Goal: Navigation & Orientation: Find specific page/section

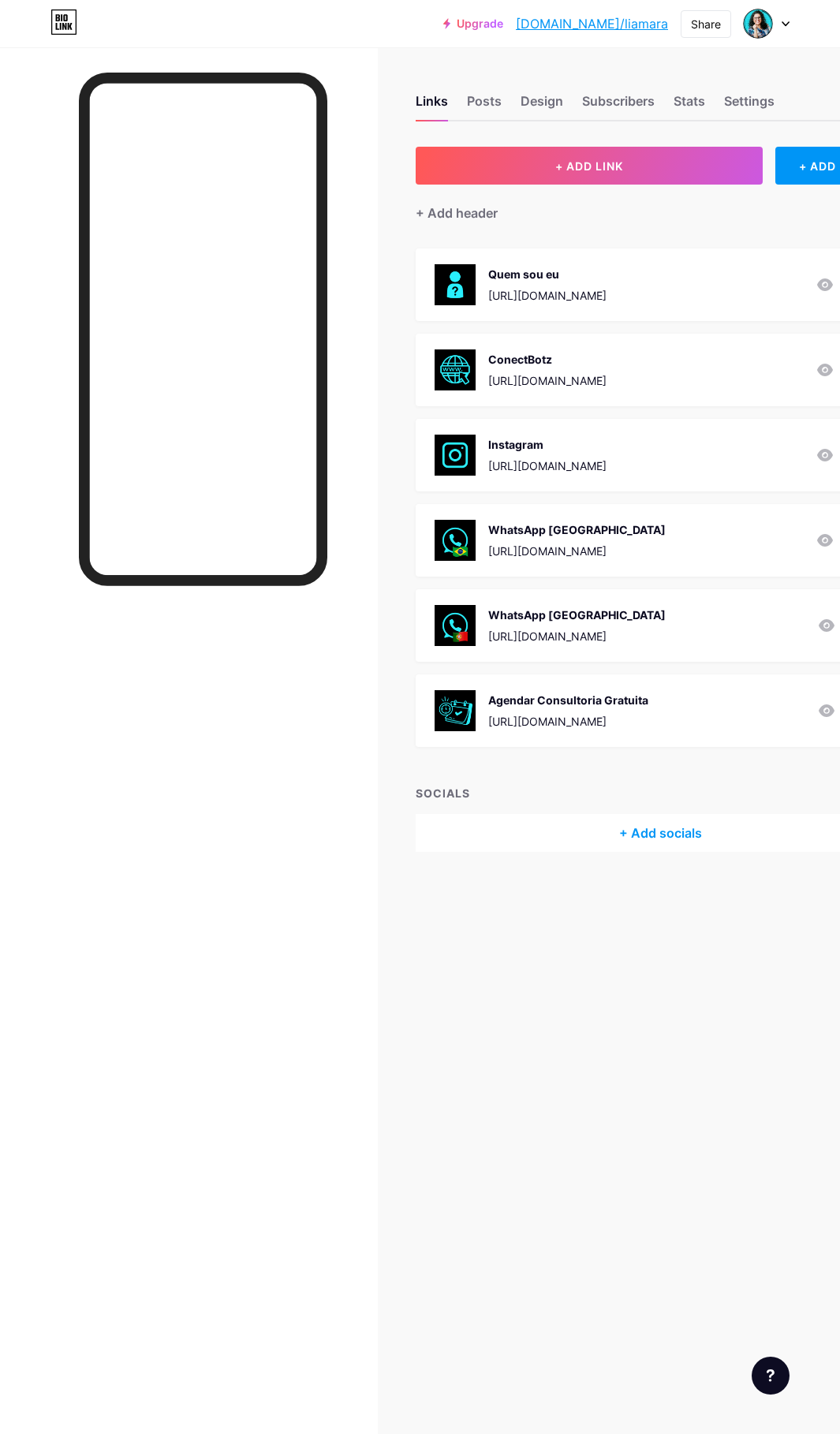
click at [552, 299] on div "[URL][DOMAIN_NAME]" at bounding box center [547, 296] width 118 height 16
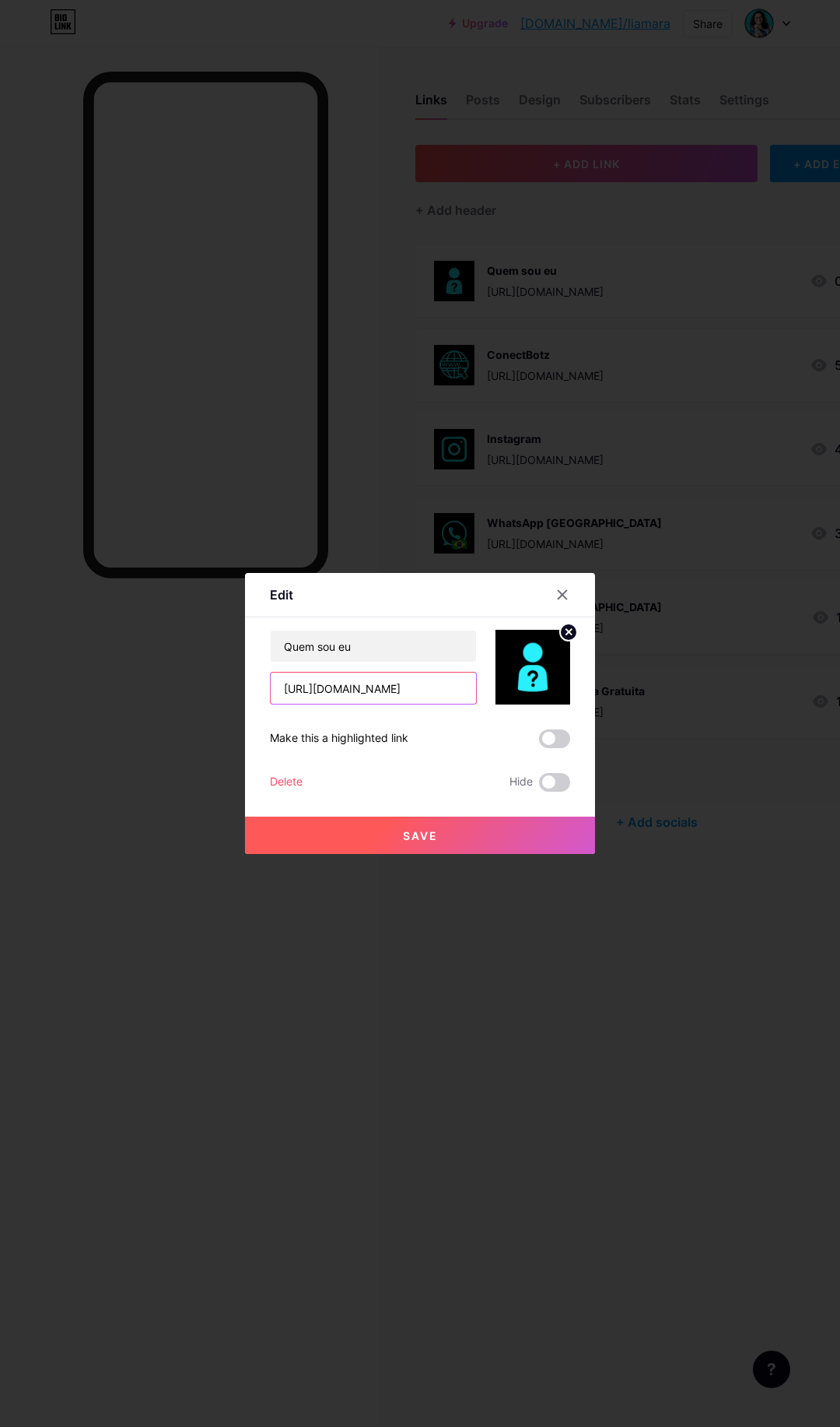
scroll to position [0, 32]
drag, startPoint x: 278, startPoint y: 692, endPoint x: 595, endPoint y: 692, distance: 317.0
click at [595, 692] on div "Edit Content YouTube Play YouTube video without leaving your page. ADD Vimeo Pl…" at bounding box center [420, 714] width 840 height 1427
click at [569, 630] on icon at bounding box center [569, 631] width 6 height 6
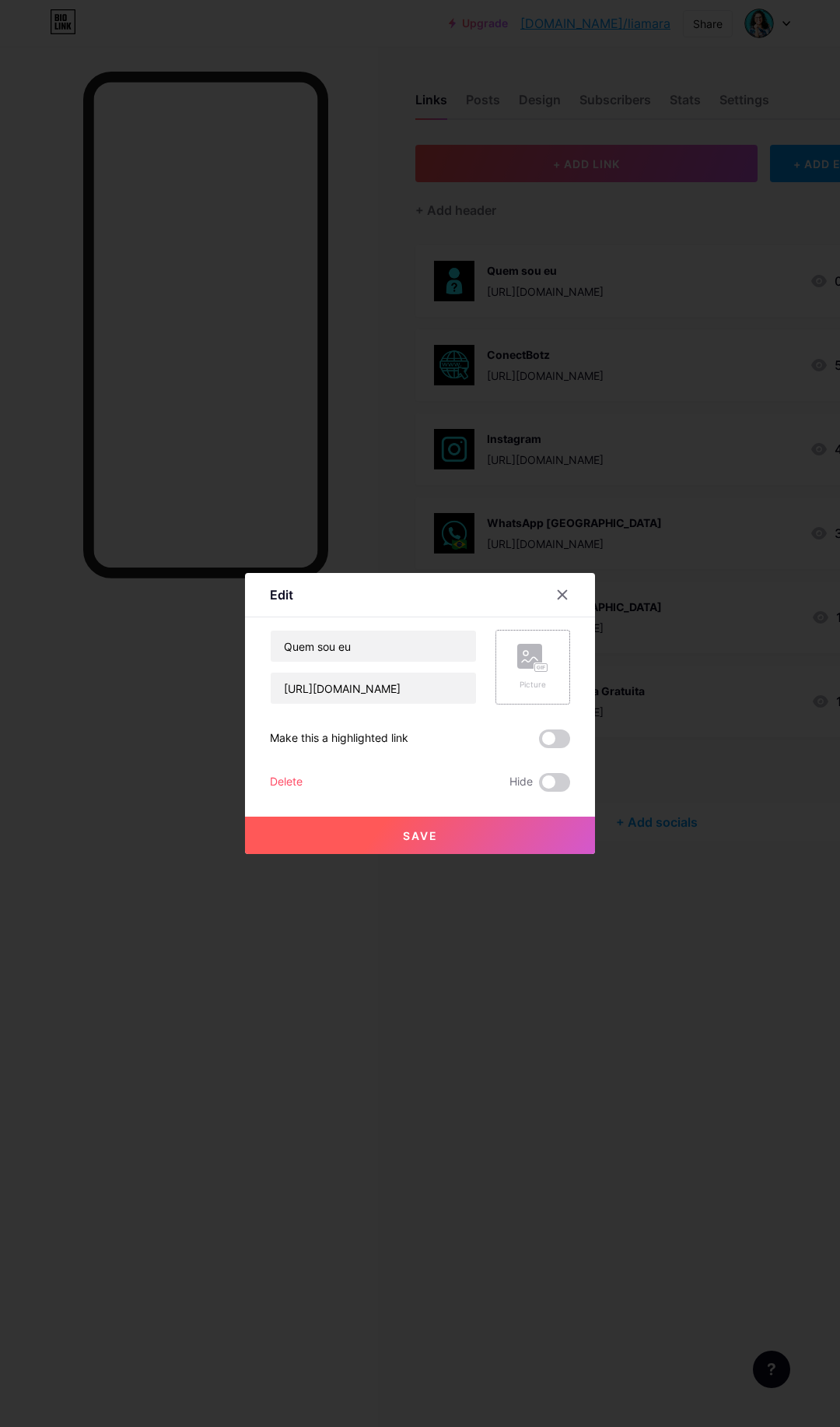
click at [139, 735] on div at bounding box center [420, 714] width 840 height 1427
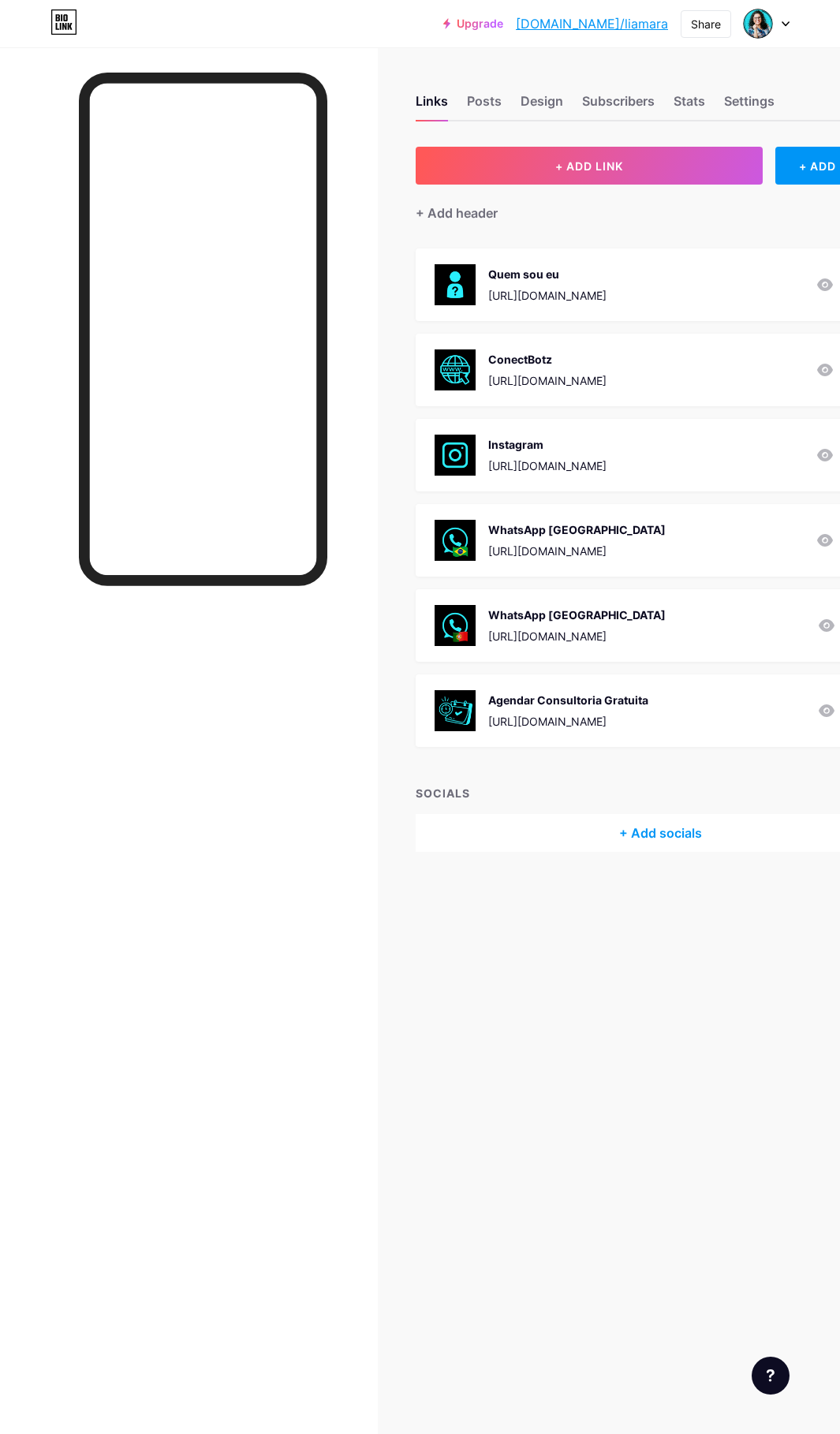
click at [544, 378] on div "[URL][DOMAIN_NAME]" at bounding box center [547, 381] width 118 height 16
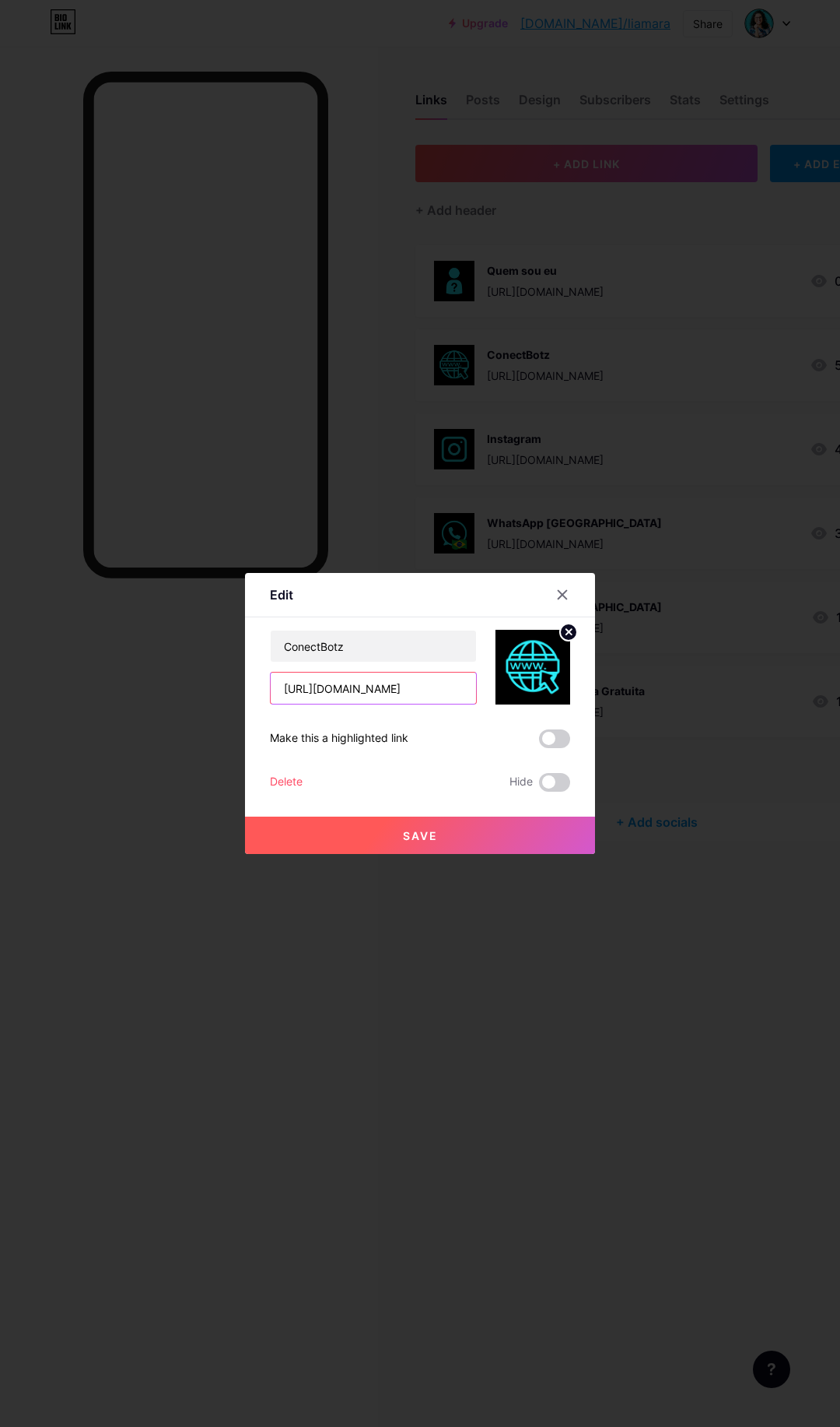
drag, startPoint x: 274, startPoint y: 692, endPoint x: 465, endPoint y: 684, distance: 191.2
click at [465, 684] on input "[URL][DOMAIN_NAME]" at bounding box center [373, 688] width 205 height 32
click at [563, 598] on icon at bounding box center [562, 594] width 12 height 12
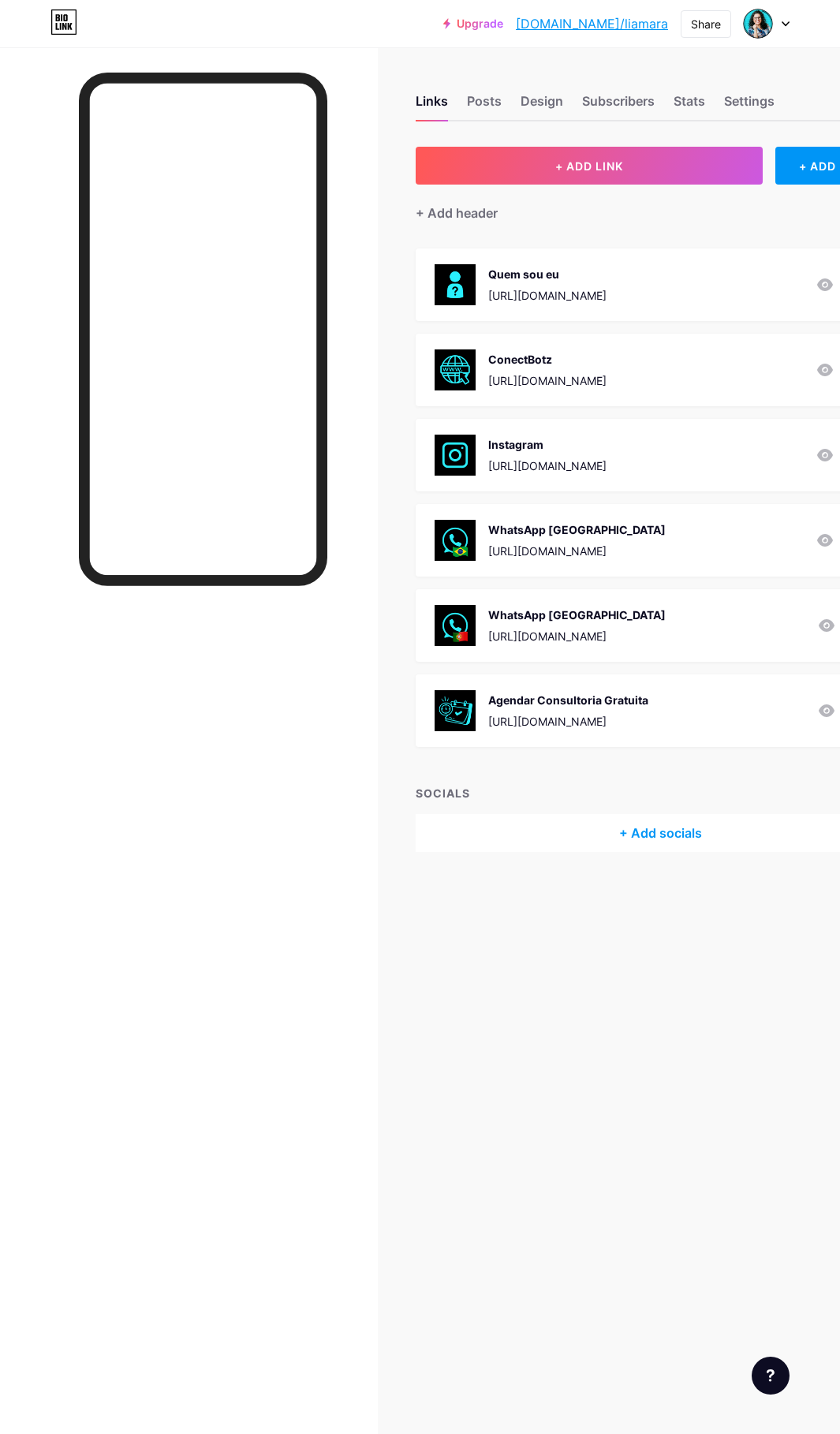
click at [27, 327] on div at bounding box center [188, 764] width 377 height 1434
click at [527, 440] on div "Instagram" at bounding box center [547, 445] width 118 height 16
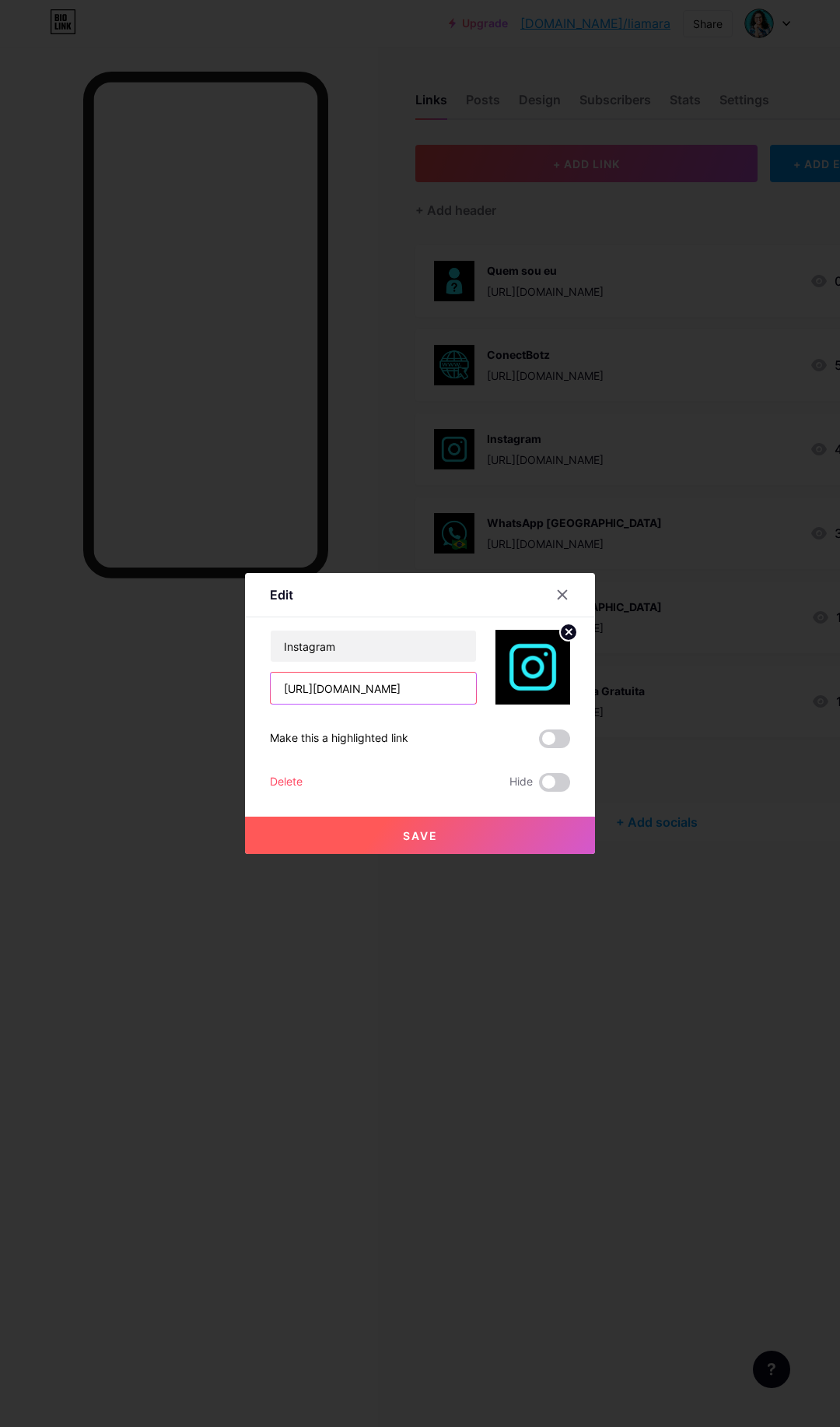
scroll to position [0, 86]
drag, startPoint x: 283, startPoint y: 686, endPoint x: 520, endPoint y: 672, distance: 237.4
click at [520, 672] on div "Instagram [URL][DOMAIN_NAME]" at bounding box center [420, 667] width 300 height 74
click at [565, 602] on div at bounding box center [562, 595] width 28 height 28
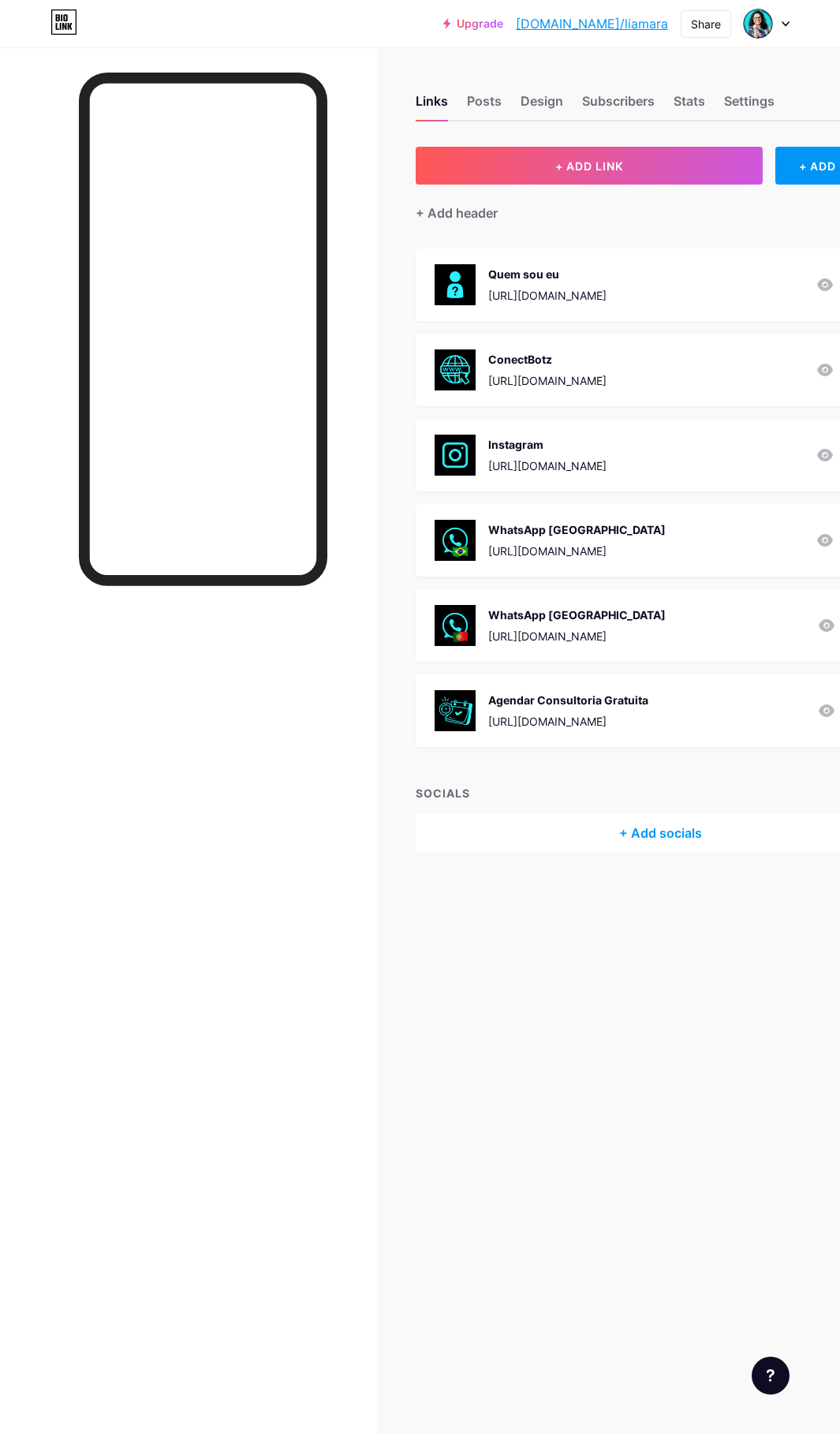
click at [558, 545] on div "[URL][DOMAIN_NAME]" at bounding box center [576, 551] width 178 height 16
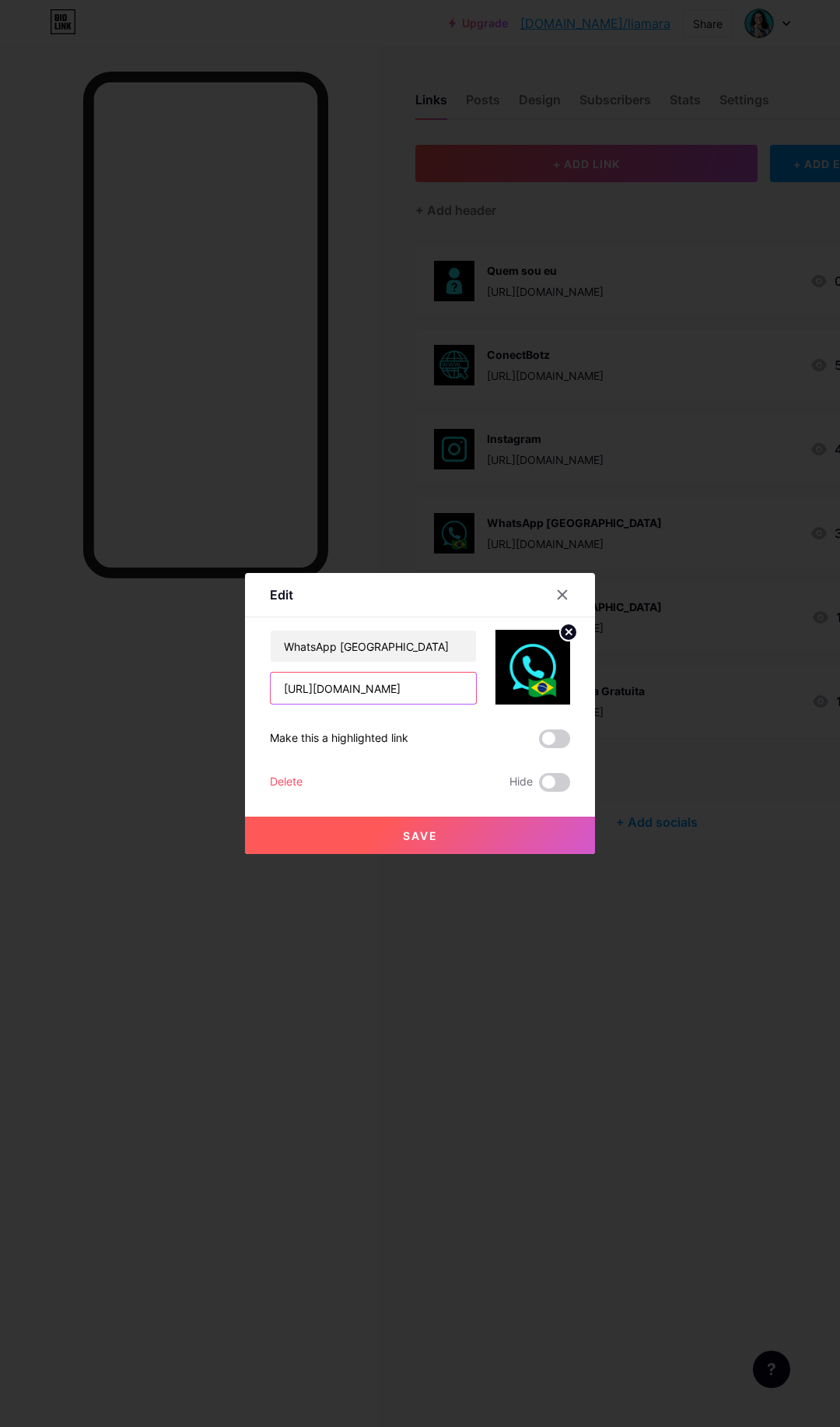
drag, startPoint x: 412, startPoint y: 696, endPoint x: 215, endPoint y: 680, distance: 197.6
click at [215, 680] on div "Edit Content YouTube Play YouTube video without leaving your page. ADD Vimeo Pl…" at bounding box center [420, 714] width 840 height 1427
click at [568, 597] on icon at bounding box center [562, 594] width 12 height 12
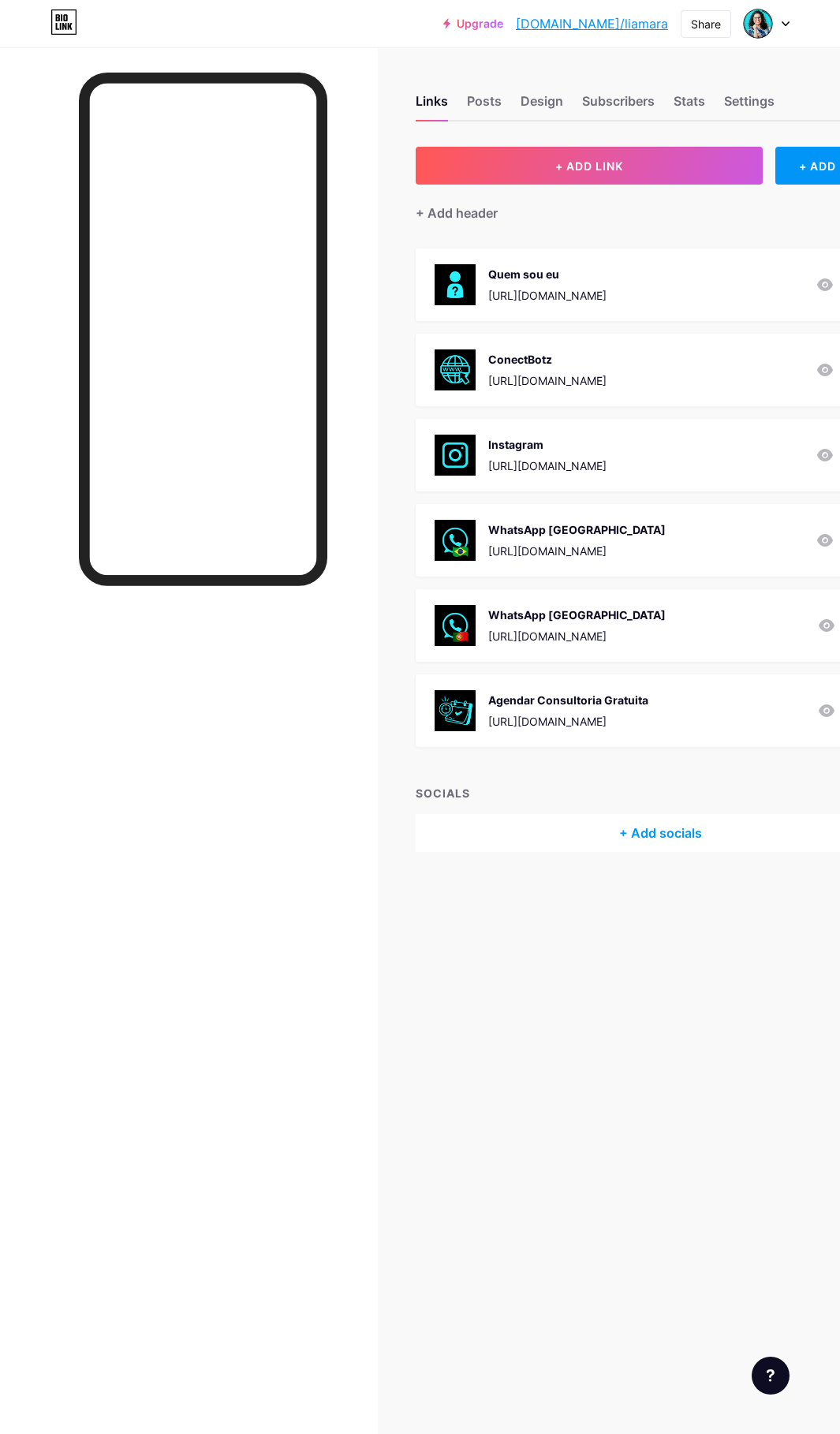
click at [545, 636] on div "[URL][DOMAIN_NAME]" at bounding box center [576, 636] width 178 height 16
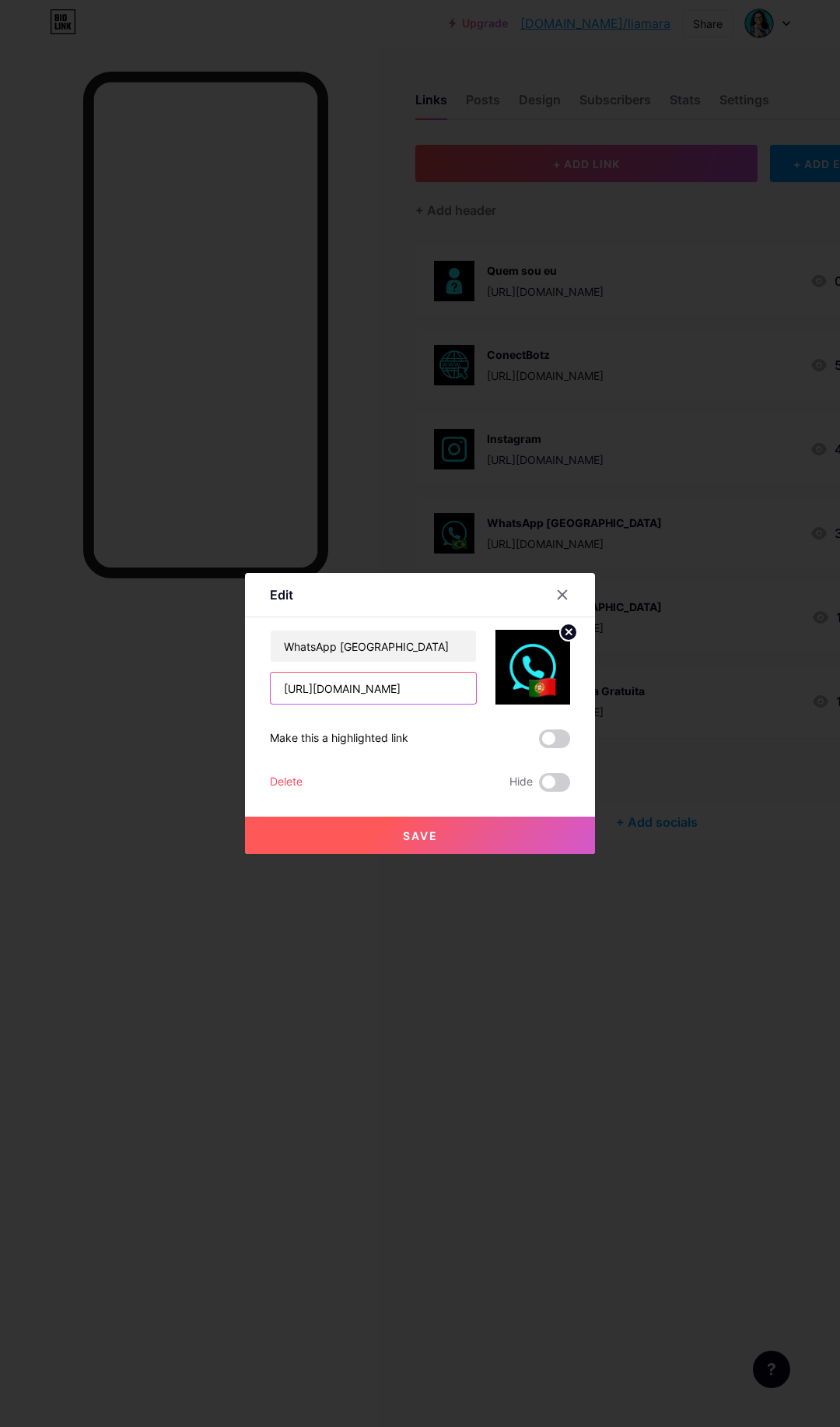
drag, startPoint x: 415, startPoint y: 690, endPoint x: 229, endPoint y: 684, distance: 186.1
click at [229, 684] on div "Edit Content YouTube Play YouTube video without leaving your page. ADD Vimeo Pl…" at bounding box center [420, 714] width 840 height 1427
click at [139, 653] on div at bounding box center [420, 714] width 840 height 1427
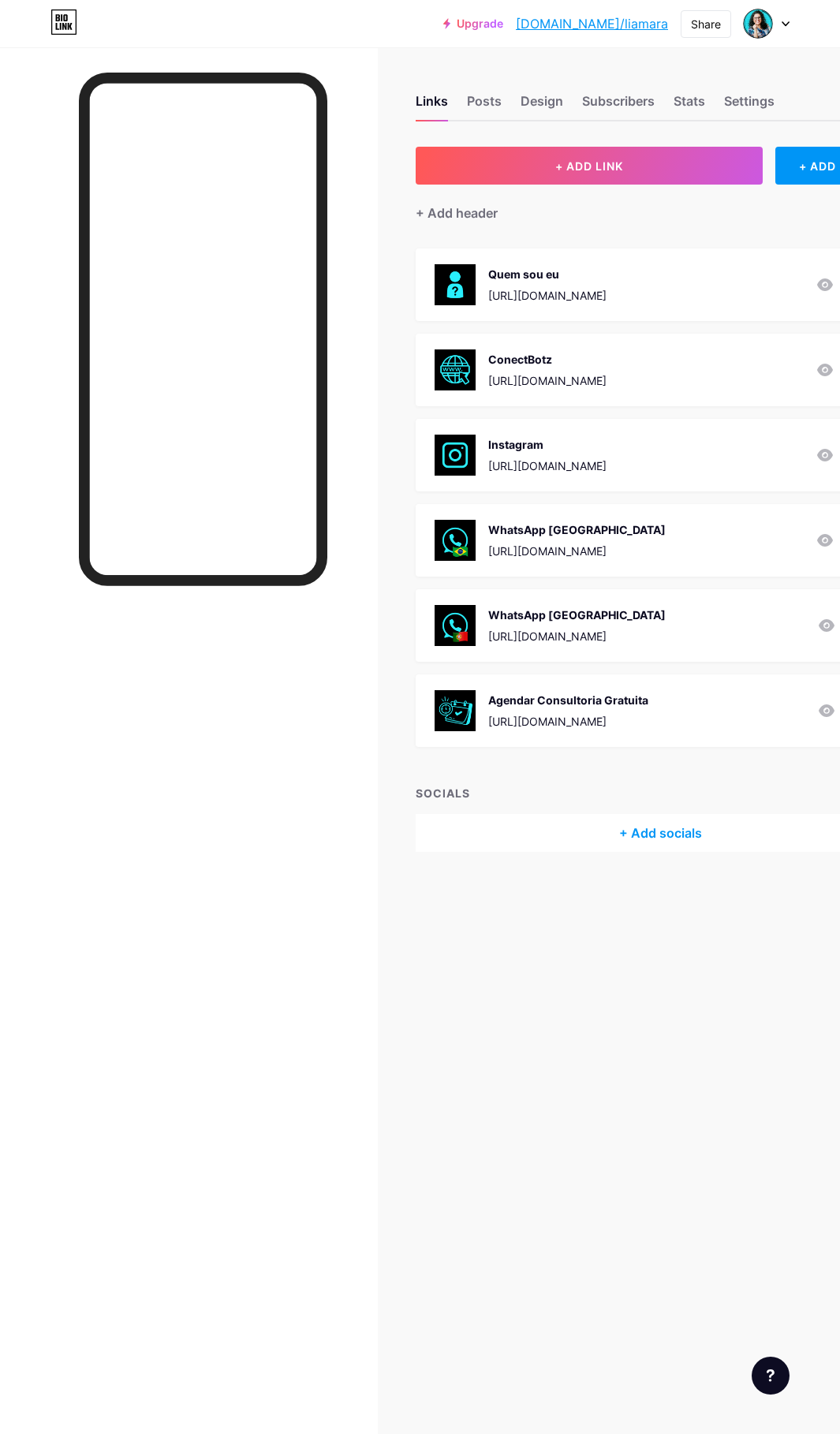
click at [548, 628] on div "[URL][DOMAIN_NAME]" at bounding box center [576, 636] width 178 height 16
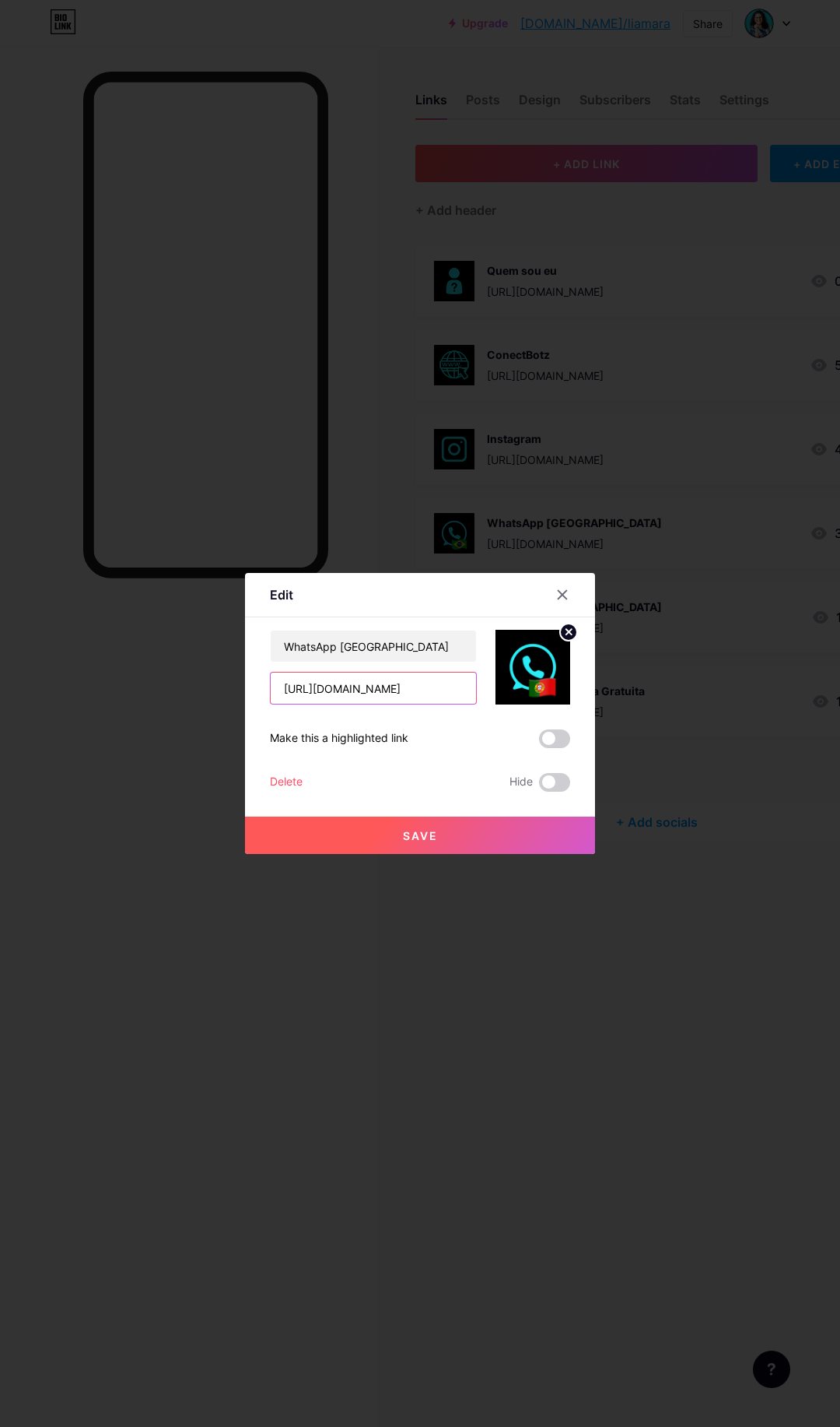
drag, startPoint x: 427, startPoint y: 688, endPoint x: 246, endPoint y: 689, distance: 181.0
click at [246, 689] on div "Edit Content YouTube Play YouTube video without leaving your page. ADD Vimeo Pl…" at bounding box center [419, 714] width 350 height 281
click at [561, 597] on icon at bounding box center [563, 595] width 9 height 9
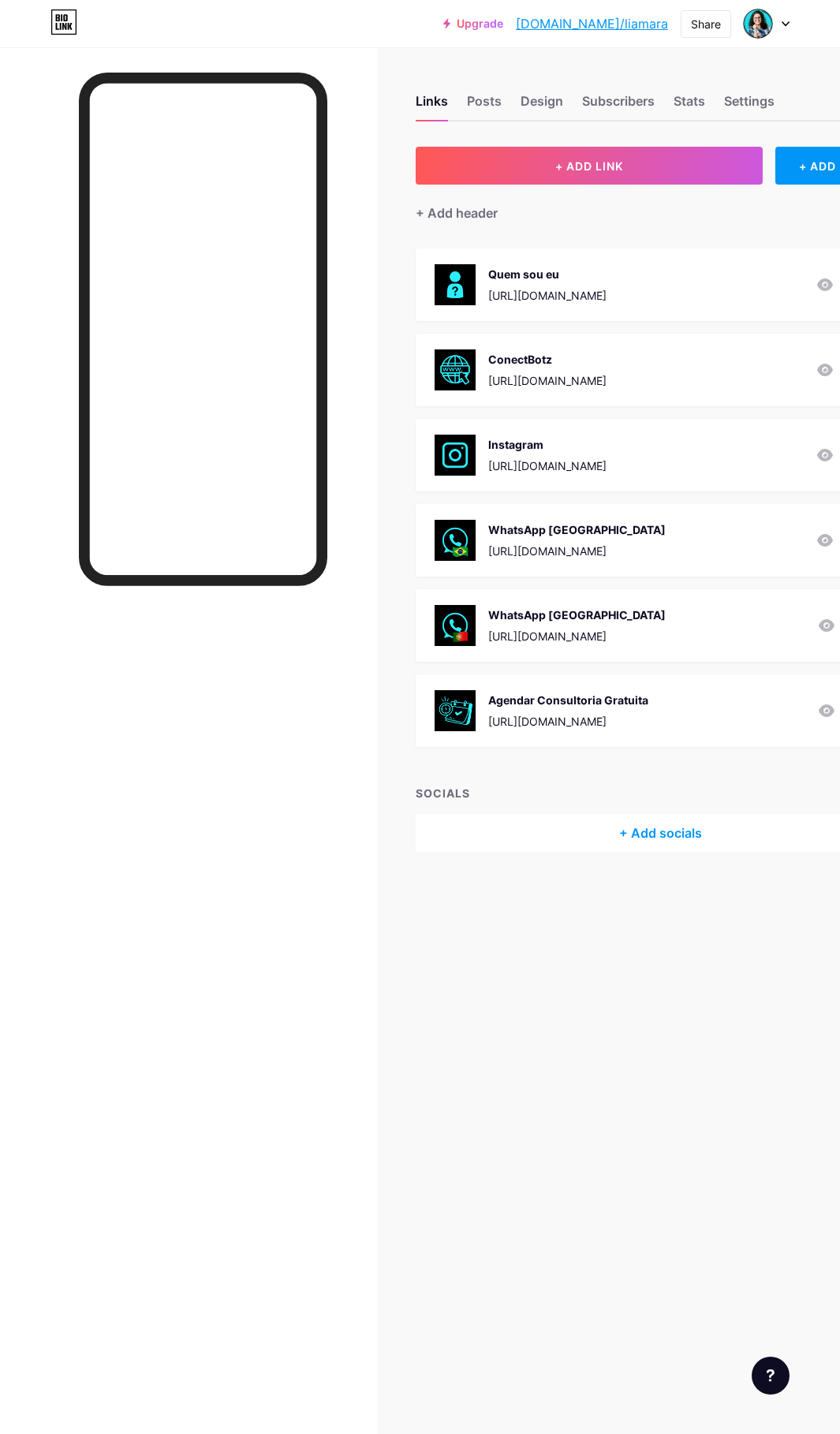
click at [594, 462] on div "[URL][DOMAIN_NAME]" at bounding box center [547, 466] width 118 height 16
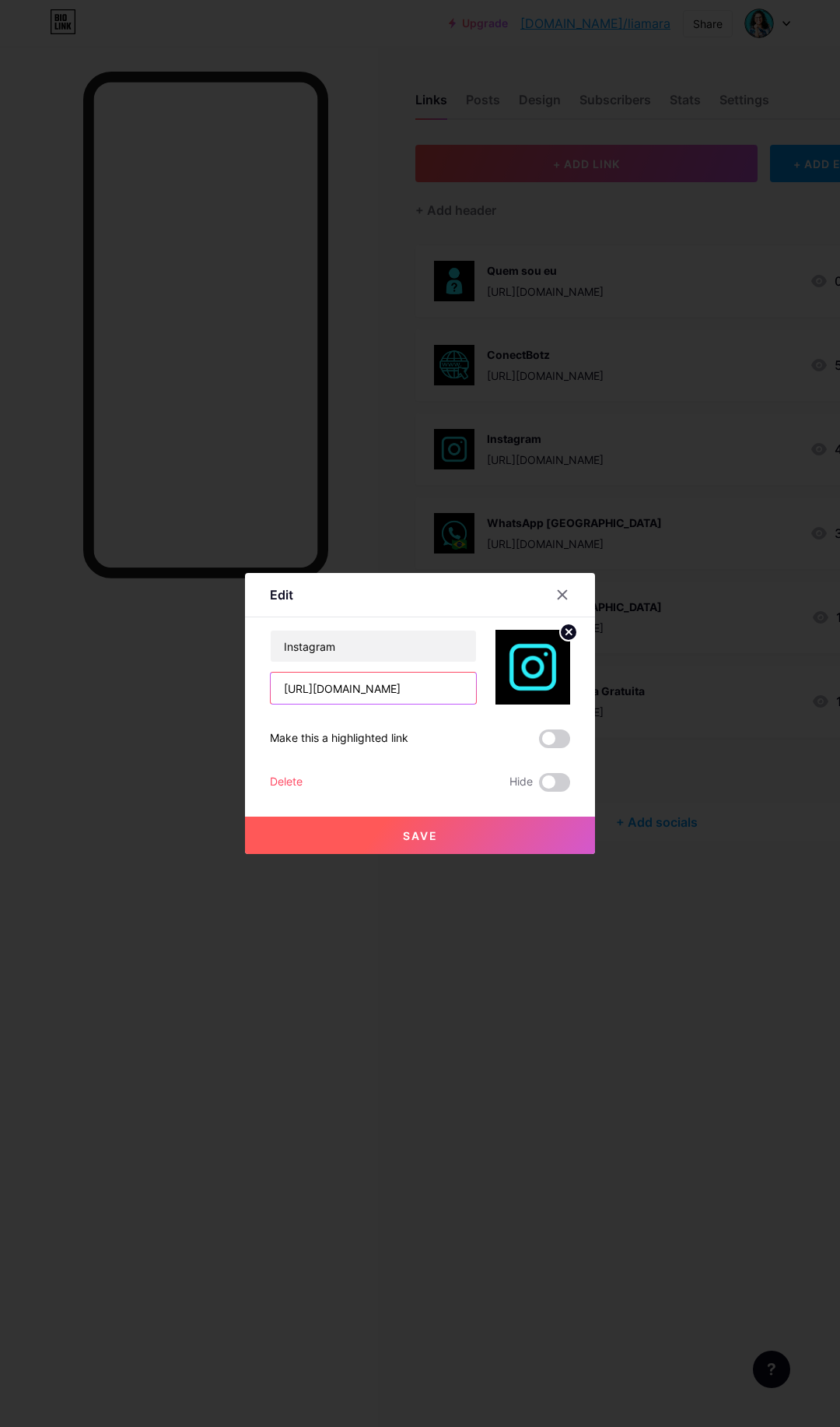
scroll to position [0, 86]
drag, startPoint x: 305, startPoint y: 688, endPoint x: 502, endPoint y: 703, distance: 197.6
click at [502, 703] on div "Instagram [URL][DOMAIN_NAME]" at bounding box center [420, 667] width 300 height 74
